Goal: Information Seeking & Learning: Understand process/instructions

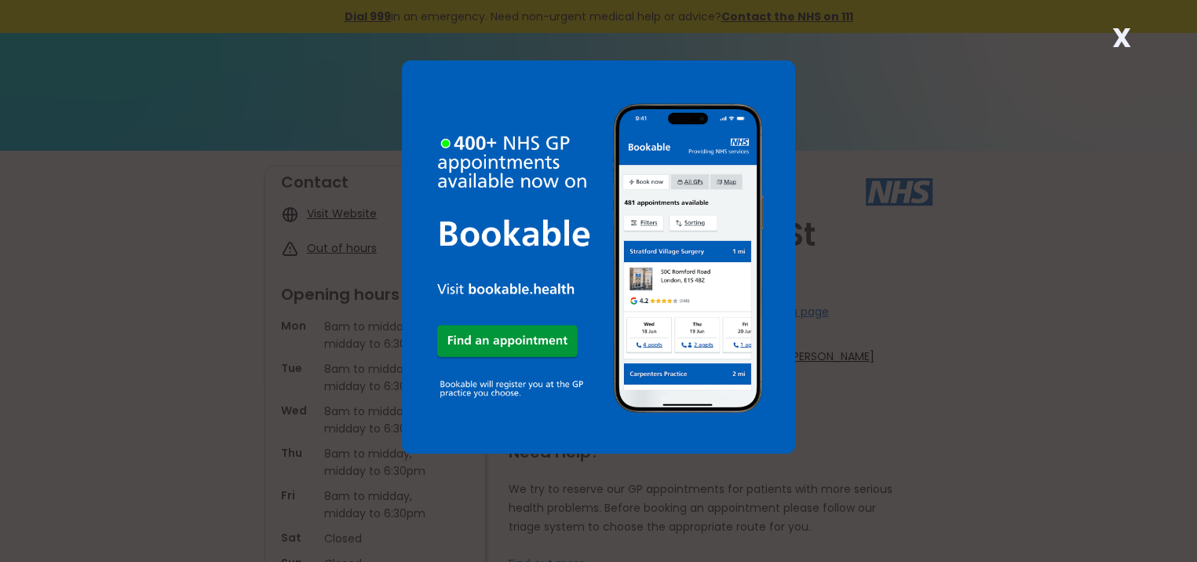
click at [1128, 37] on strong "X" at bounding box center [1122, 38] width 19 height 38
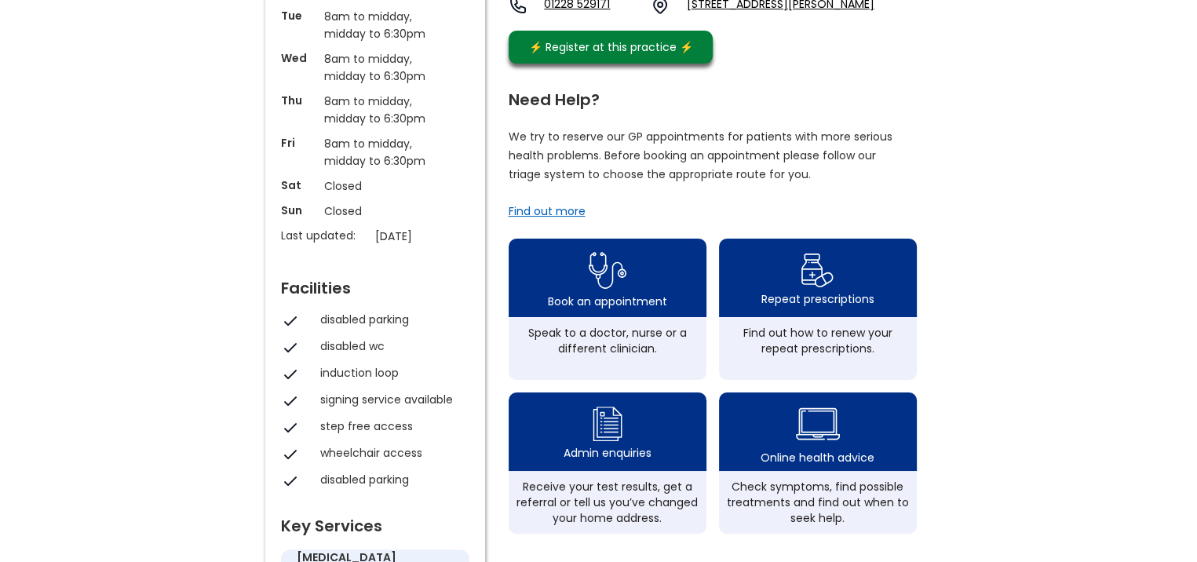
scroll to position [393, 0]
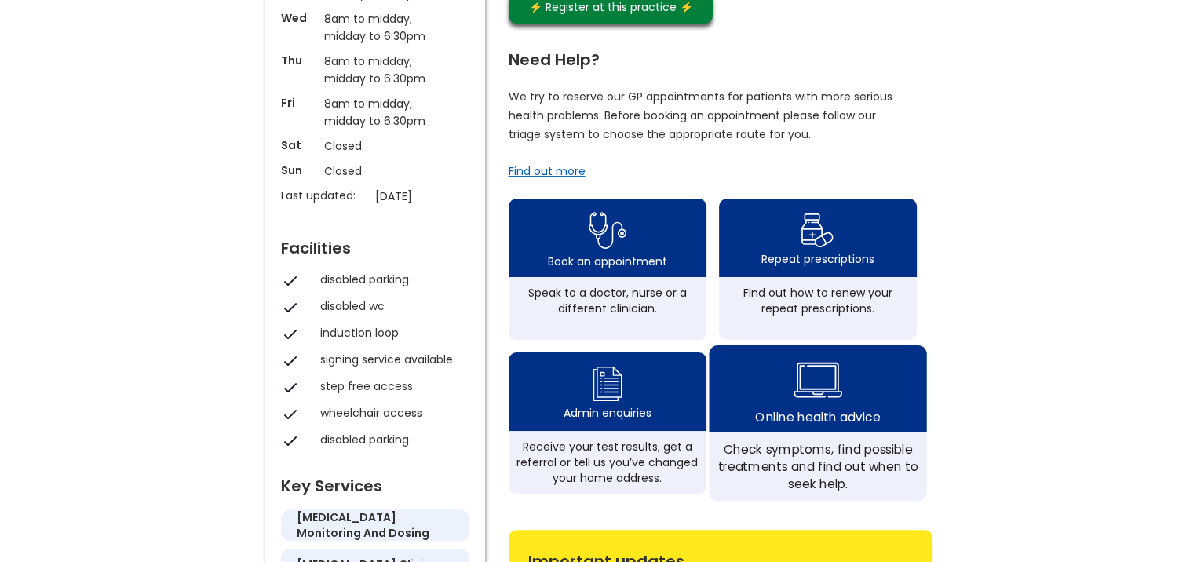
click at [824, 377] on img at bounding box center [818, 380] width 49 height 57
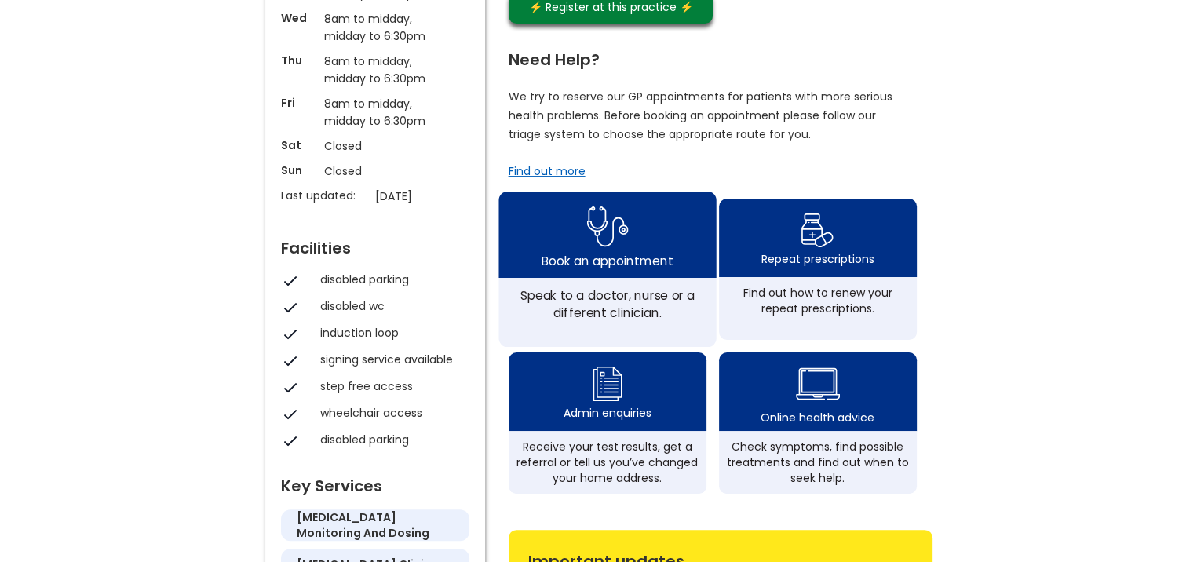
click at [610, 215] on img at bounding box center [608, 226] width 42 height 51
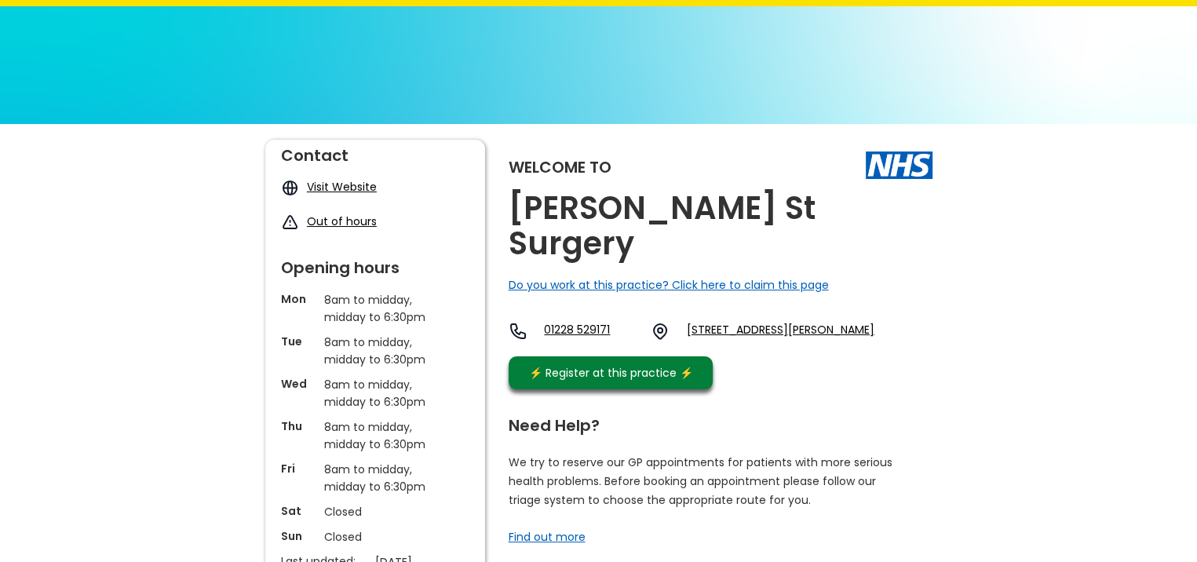
scroll to position [0, 0]
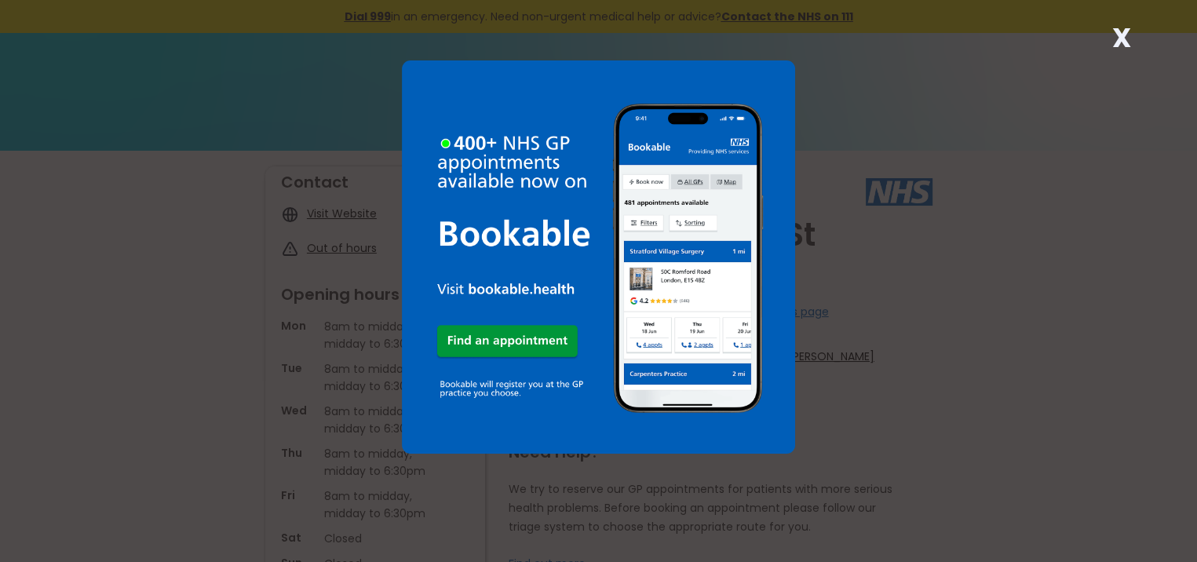
click at [1124, 36] on strong "X" at bounding box center [1122, 38] width 19 height 38
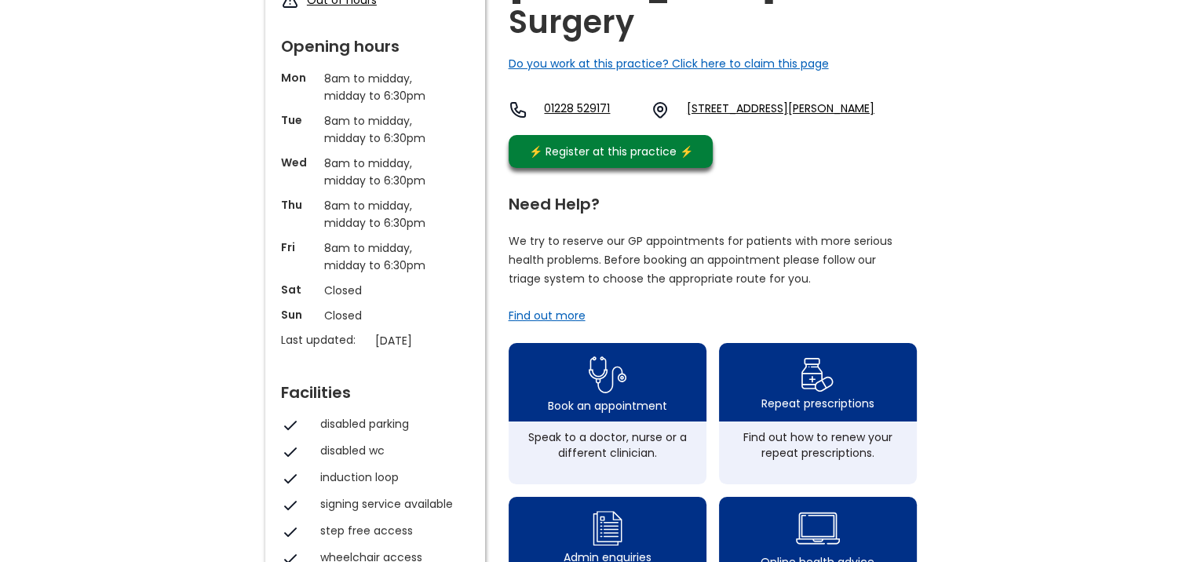
scroll to position [314, 0]
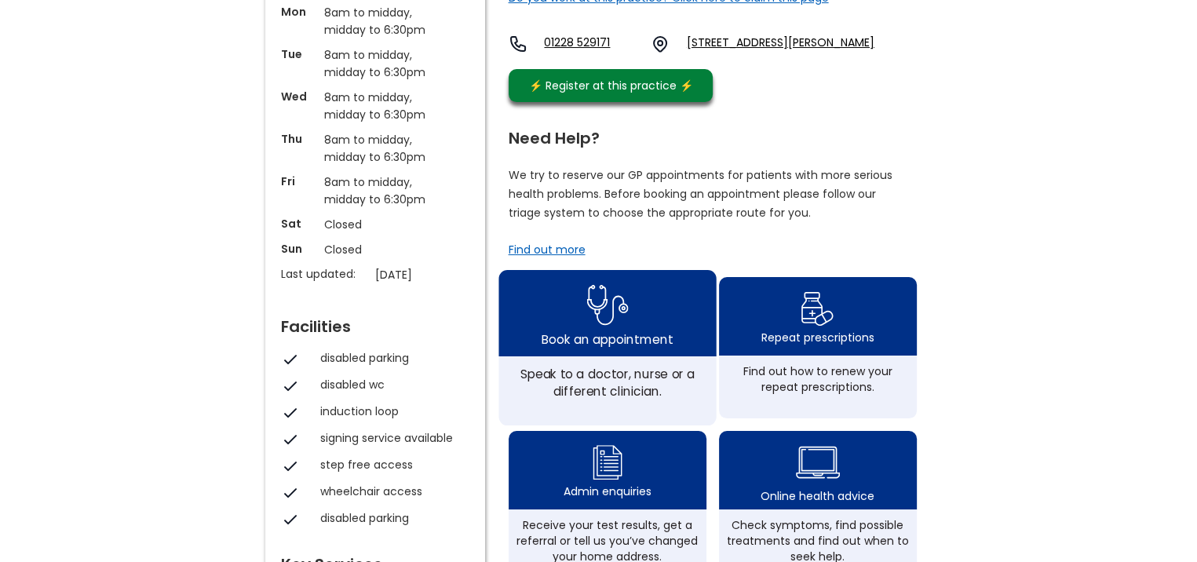
click at [591, 294] on img at bounding box center [608, 305] width 42 height 51
